Goal: Task Accomplishment & Management: Complete application form

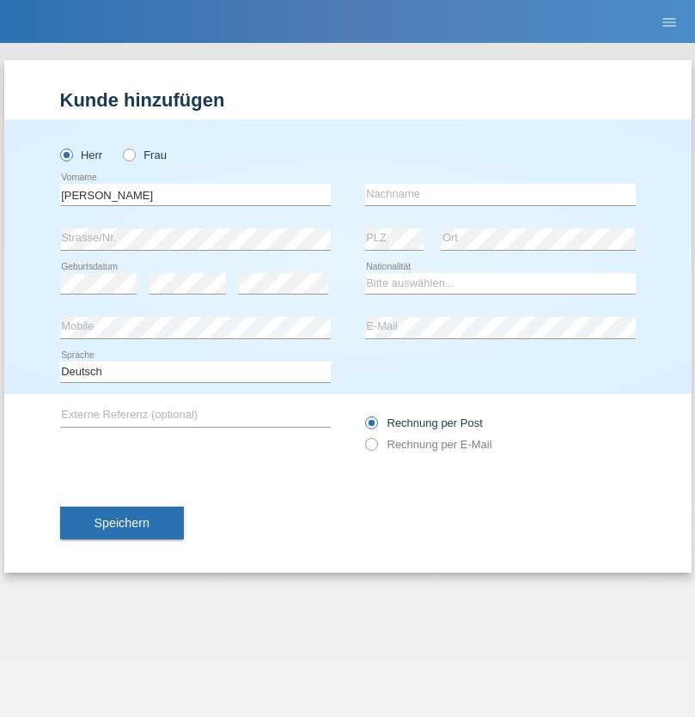
type input "[PERSON_NAME]"
click at [500, 194] on input "text" at bounding box center [500, 194] width 271 height 21
type input "Zeman"
select select "CH"
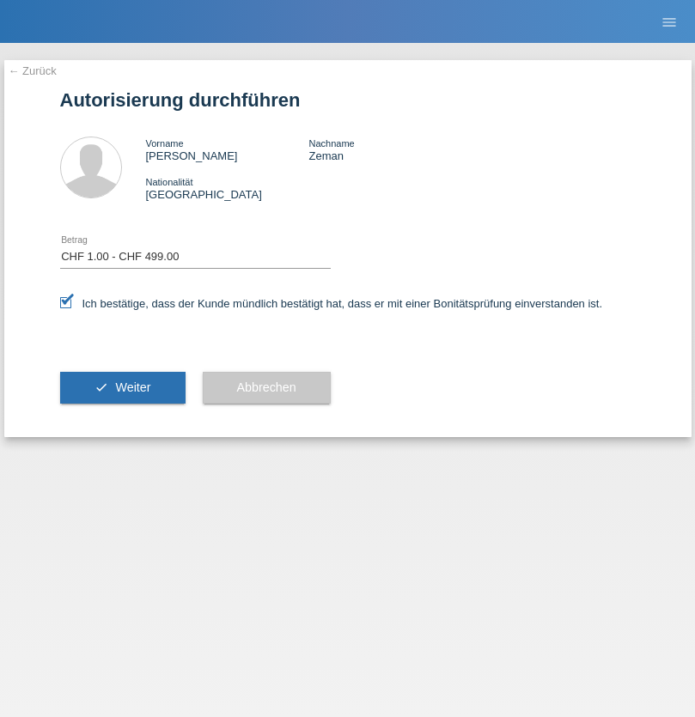
select select "1"
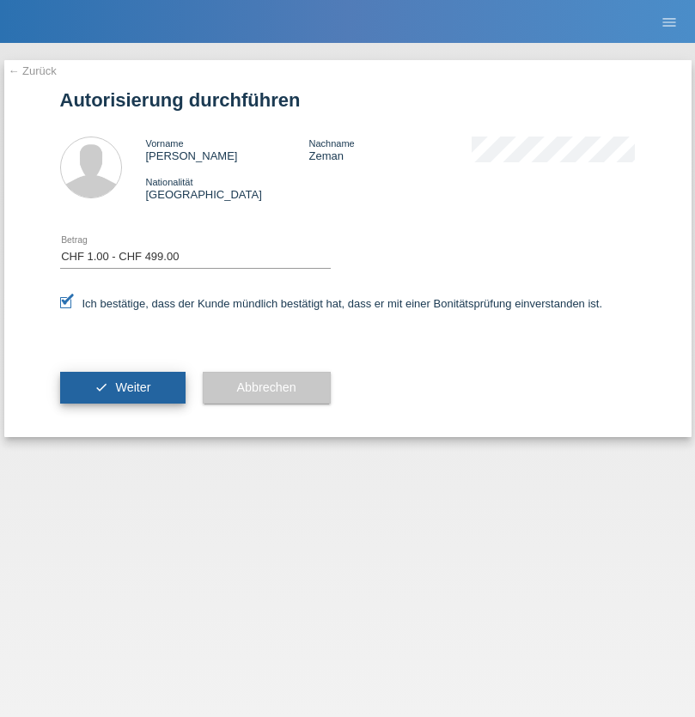
click at [122, 387] on span "Weiter" at bounding box center [132, 387] width 35 height 14
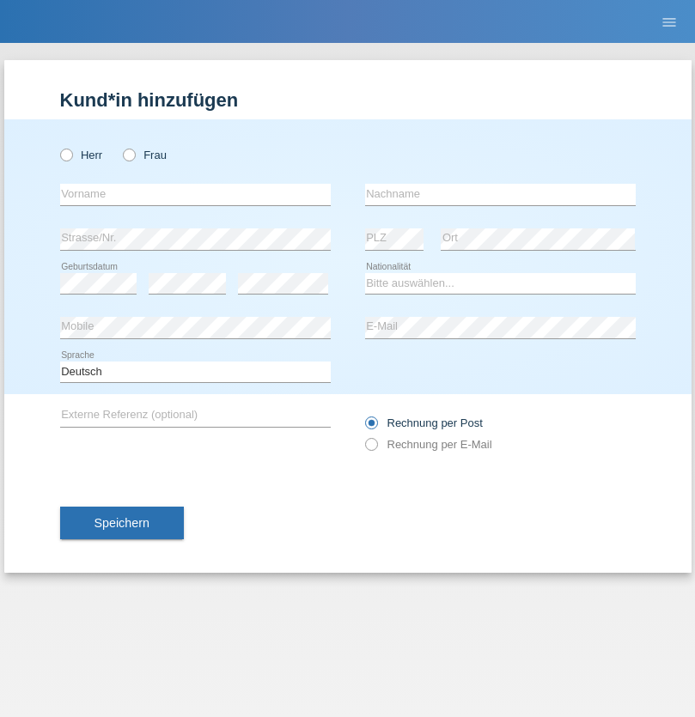
radio input "true"
click at [195, 194] on input "text" at bounding box center [195, 194] width 271 height 21
type input "[PERSON_NAME]"
click at [500, 194] on input "text" at bounding box center [500, 194] width 271 height 21
type input "Bíró"
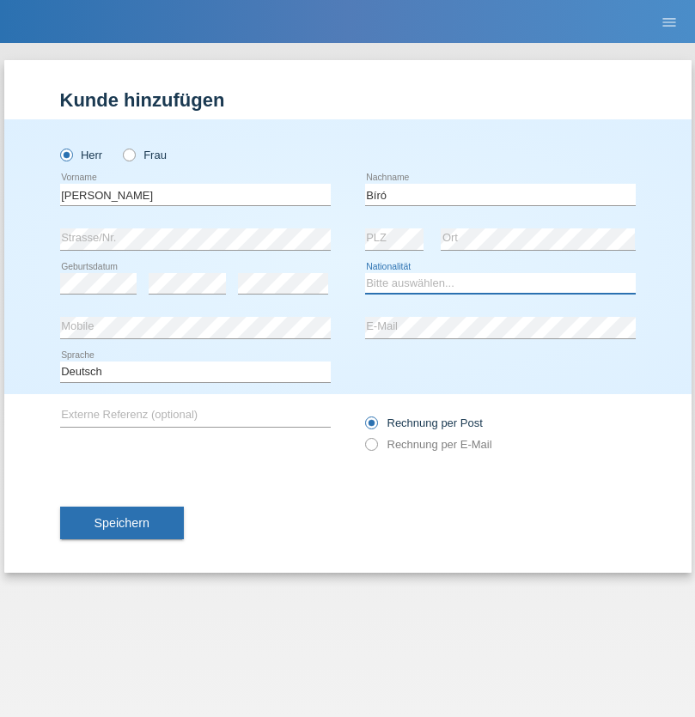
select select "HU"
select select "C"
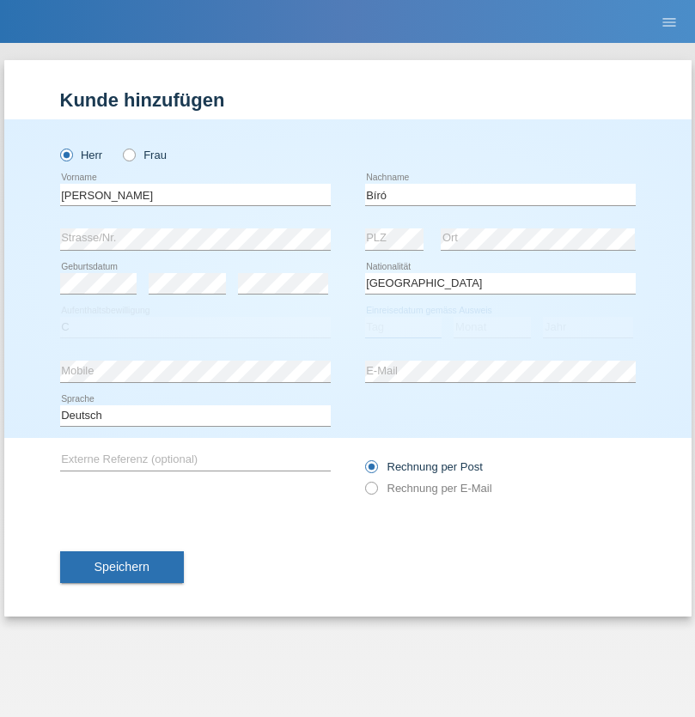
select select "17"
select select "06"
select select "2018"
